Goal: Task Accomplishment & Management: Complete application form

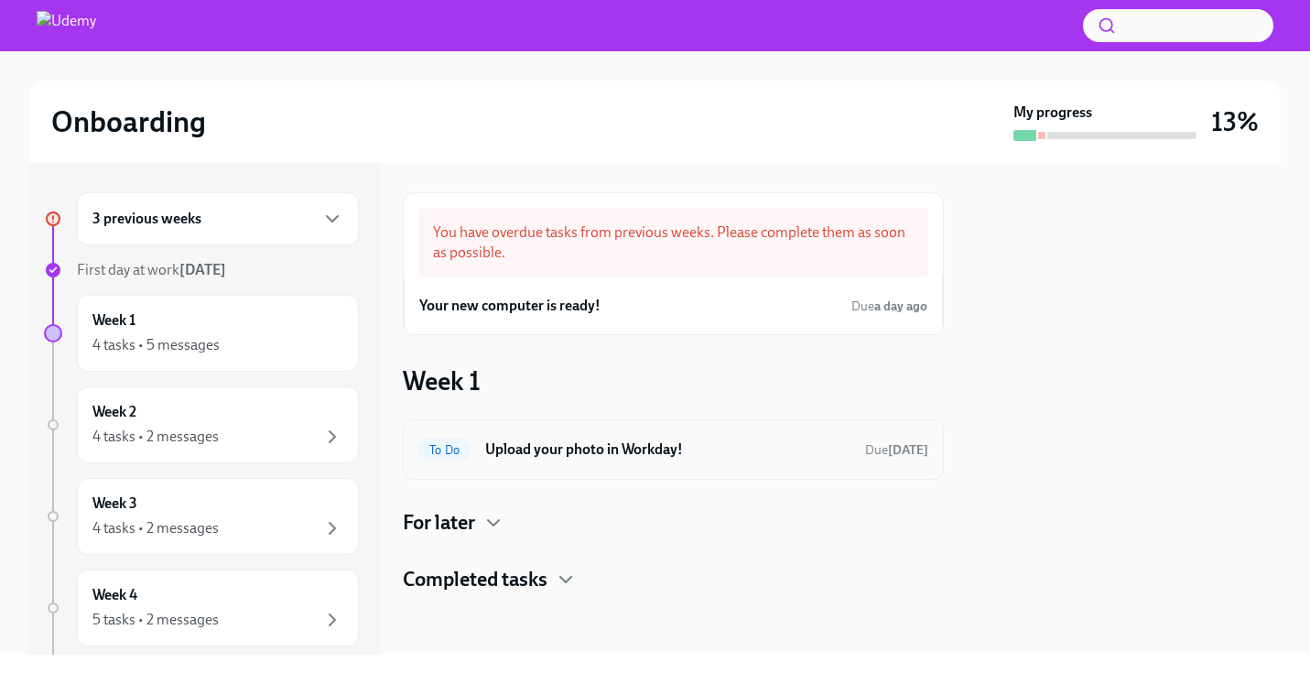
click at [613, 449] on h6 "Upload your photo in Workday!" at bounding box center [667, 450] width 365 height 20
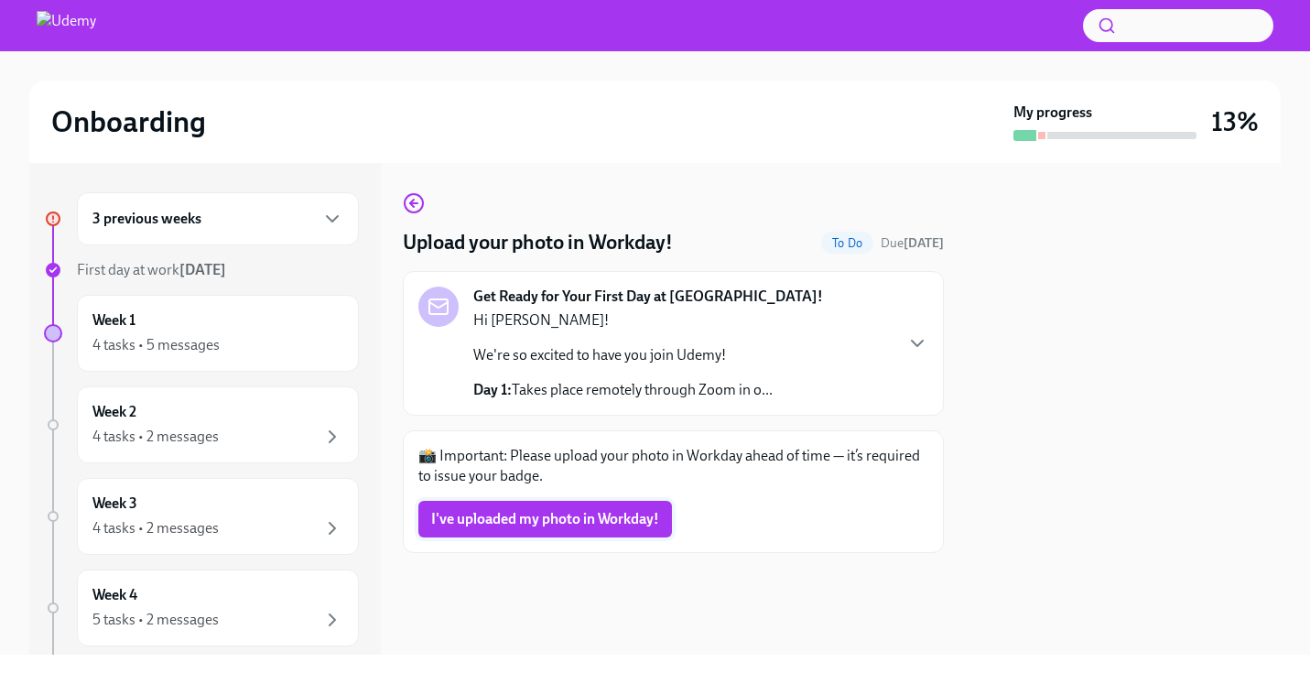
click at [546, 517] on span "I've uploaded my photo in Workday!" at bounding box center [545, 519] width 228 height 18
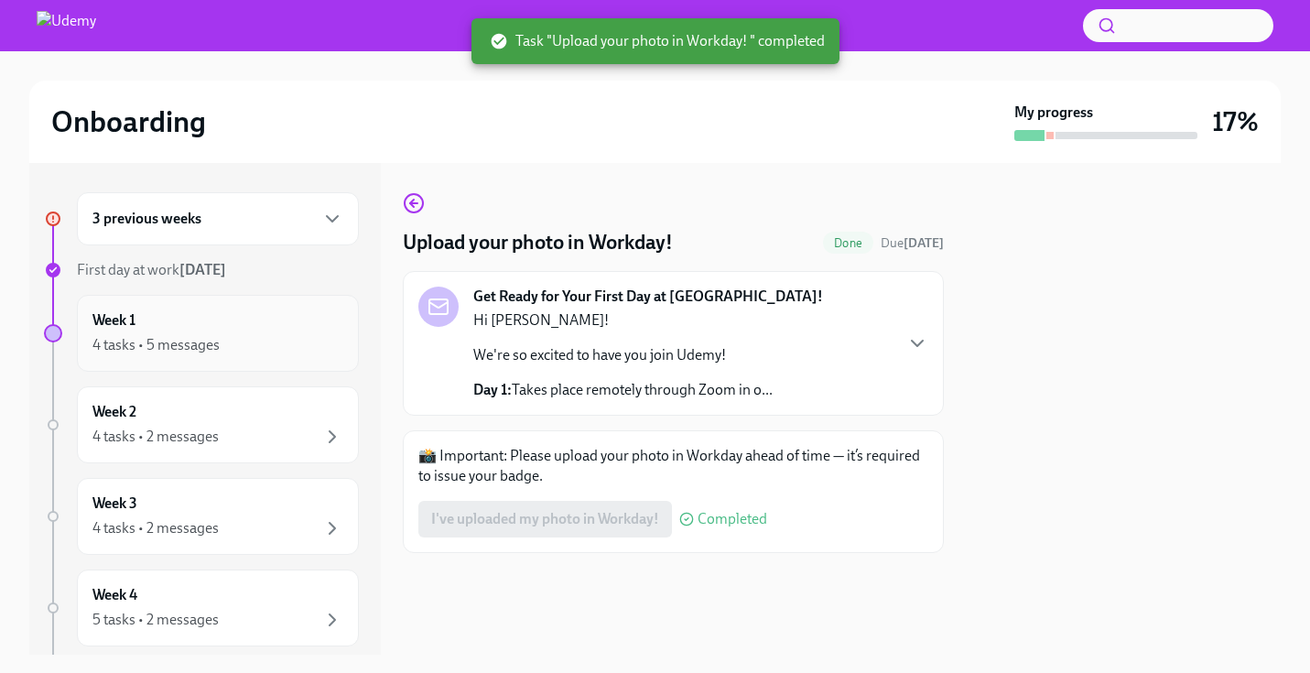
click at [240, 333] on div "Week 1 4 tasks • 5 messages" at bounding box center [217, 333] width 251 height 46
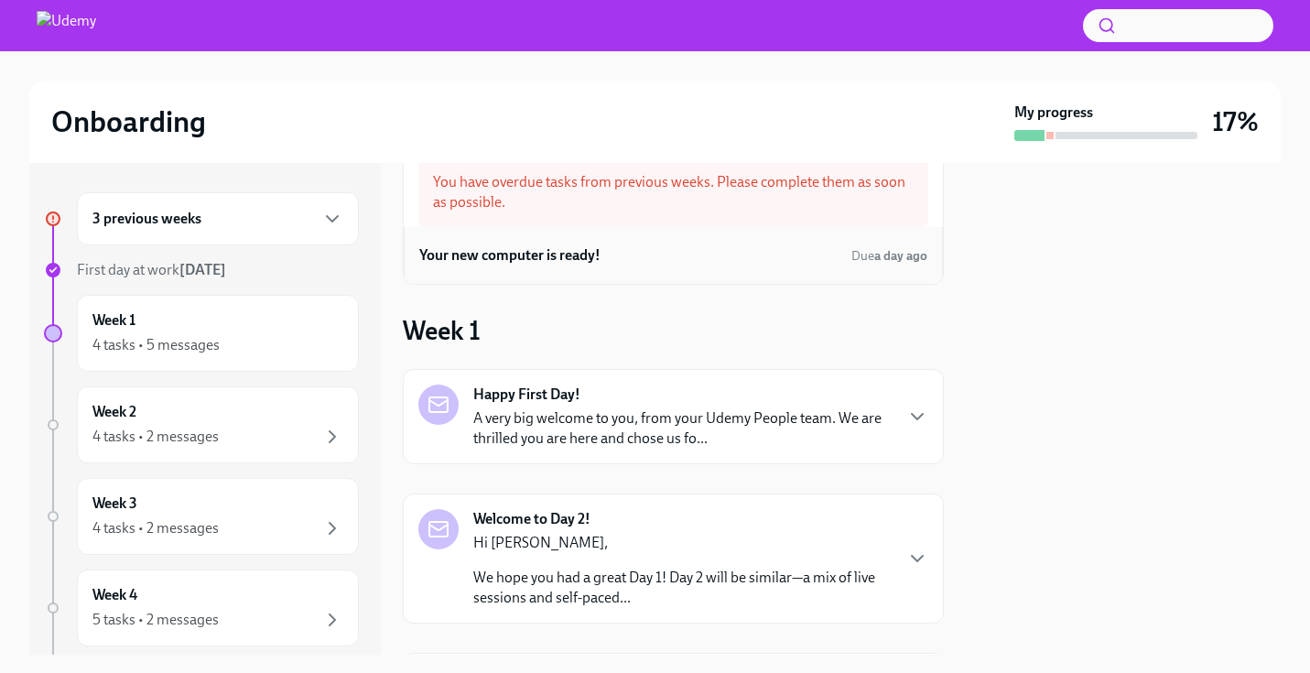
scroll to position [56, 0]
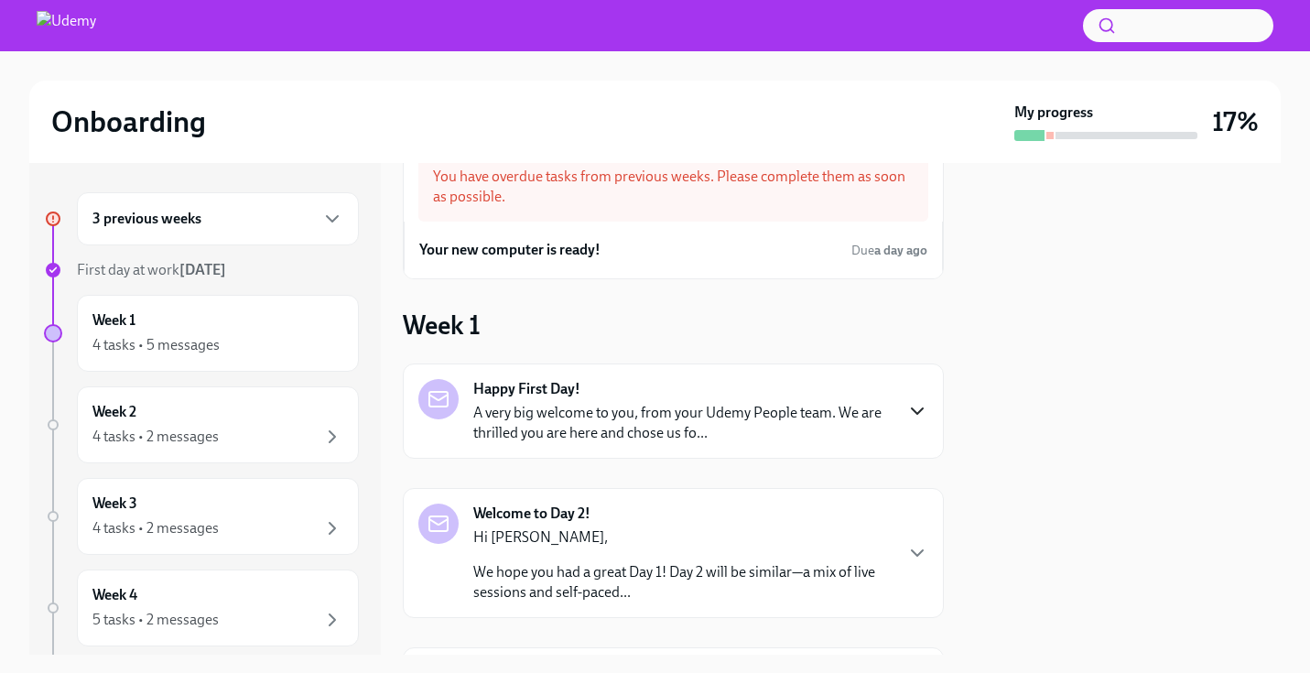
click at [907, 410] on icon "button" at bounding box center [918, 411] width 22 height 22
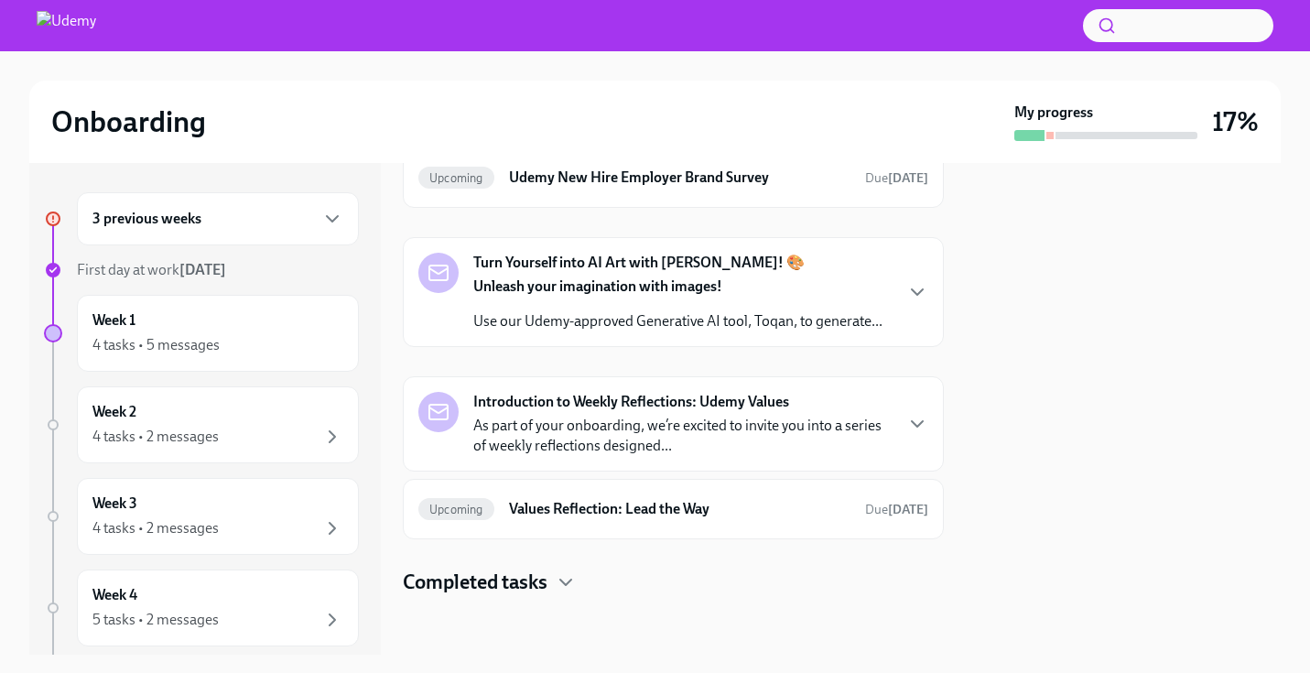
scroll to position [1735, 0]
click at [568, 574] on icon "button" at bounding box center [566, 582] width 22 height 22
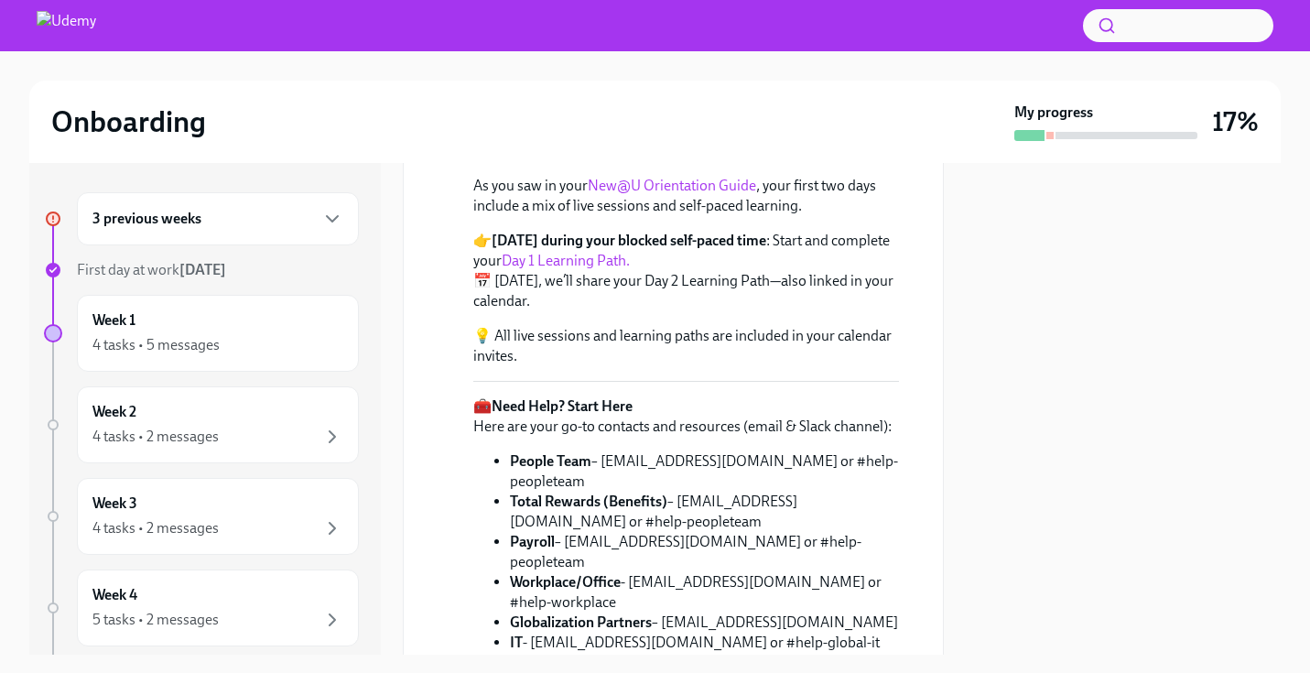
scroll to position [279, 0]
